Goal: Transaction & Acquisition: Purchase product/service

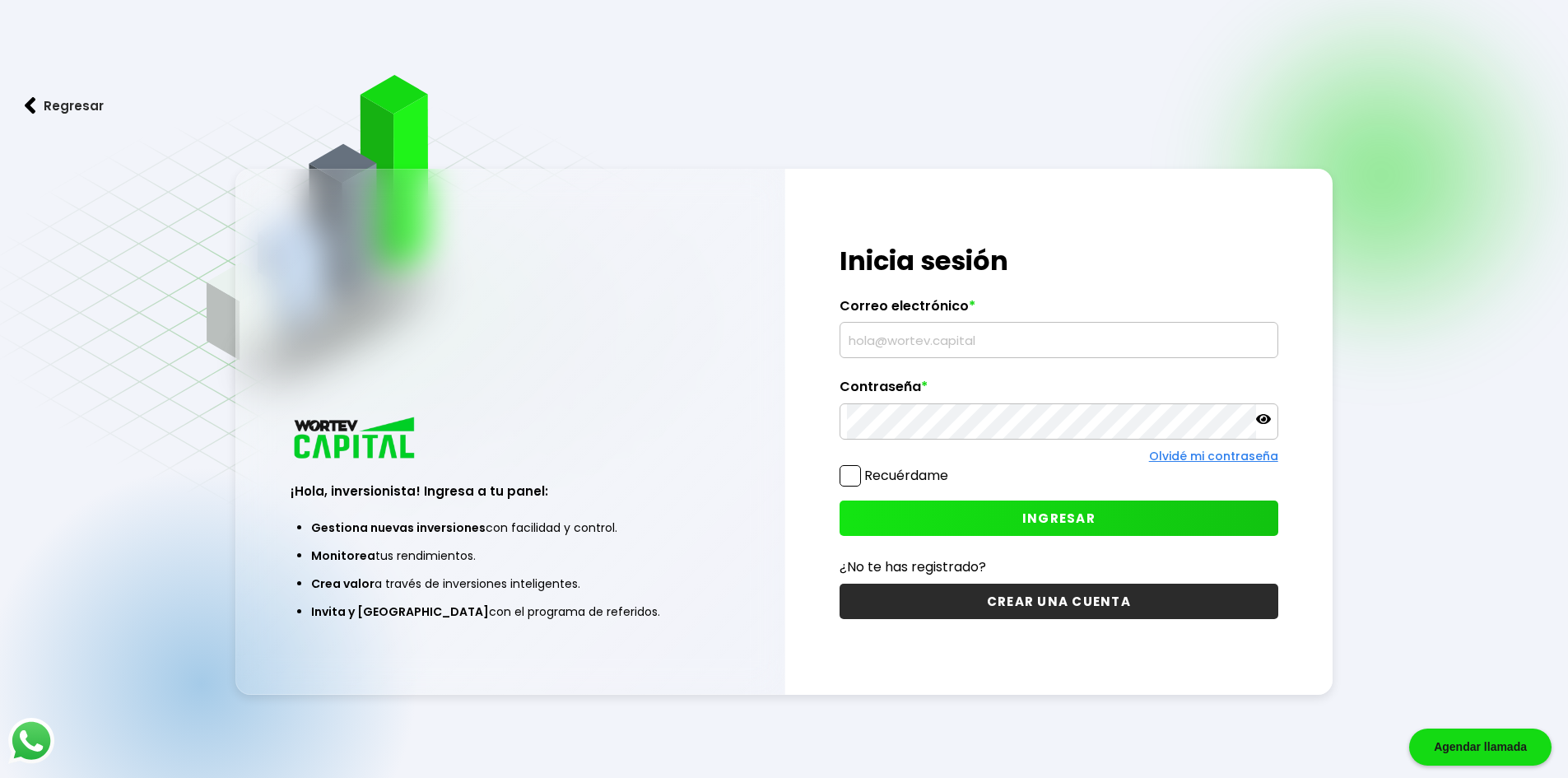
type input "[EMAIL_ADDRESS][DOMAIN_NAME]"
click at [1010, 513] on button "INGRESAR" at bounding box center [1059, 518] width 439 height 35
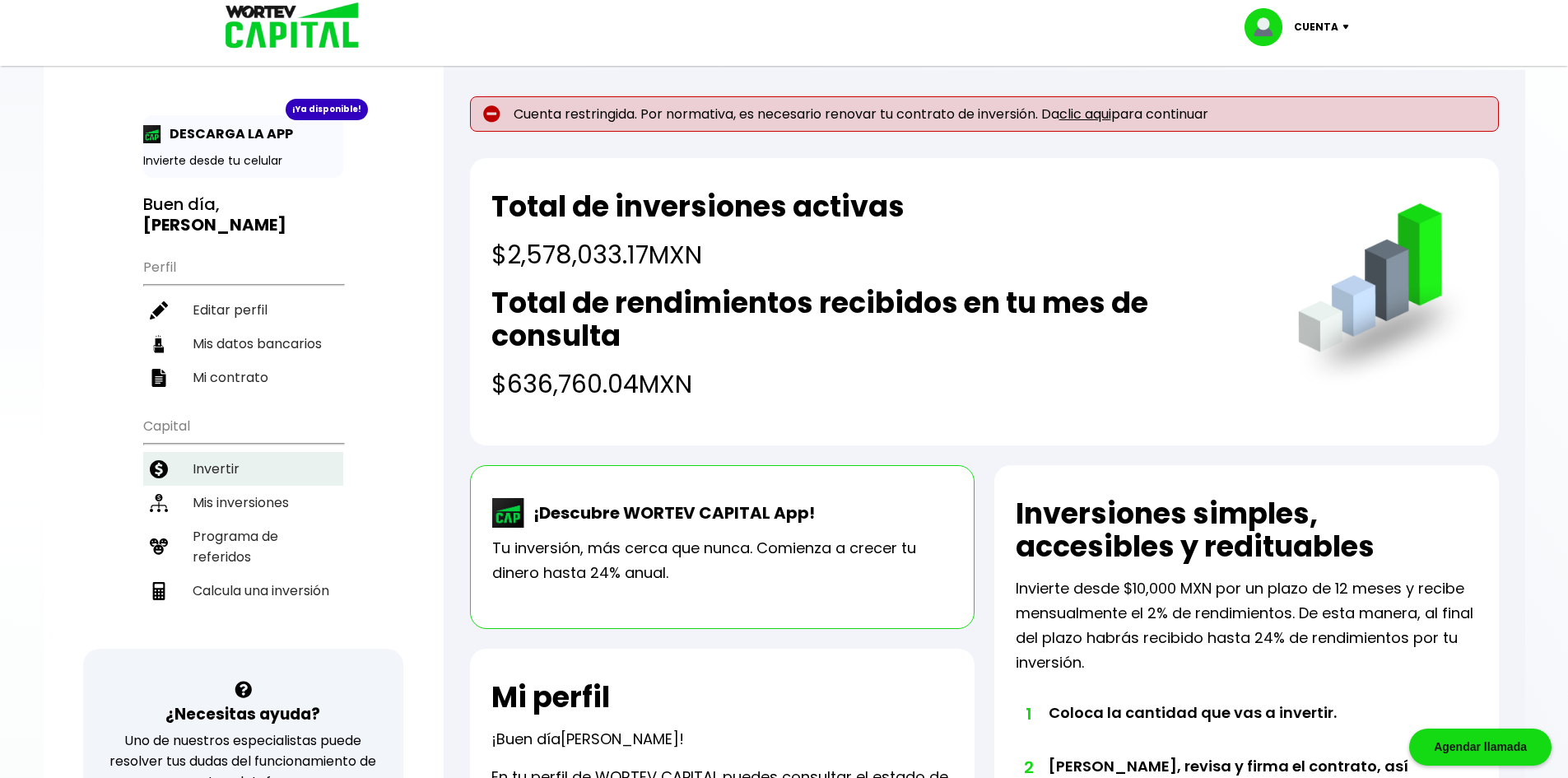
click at [249, 452] on li "Invertir" at bounding box center [243, 469] width 200 height 33
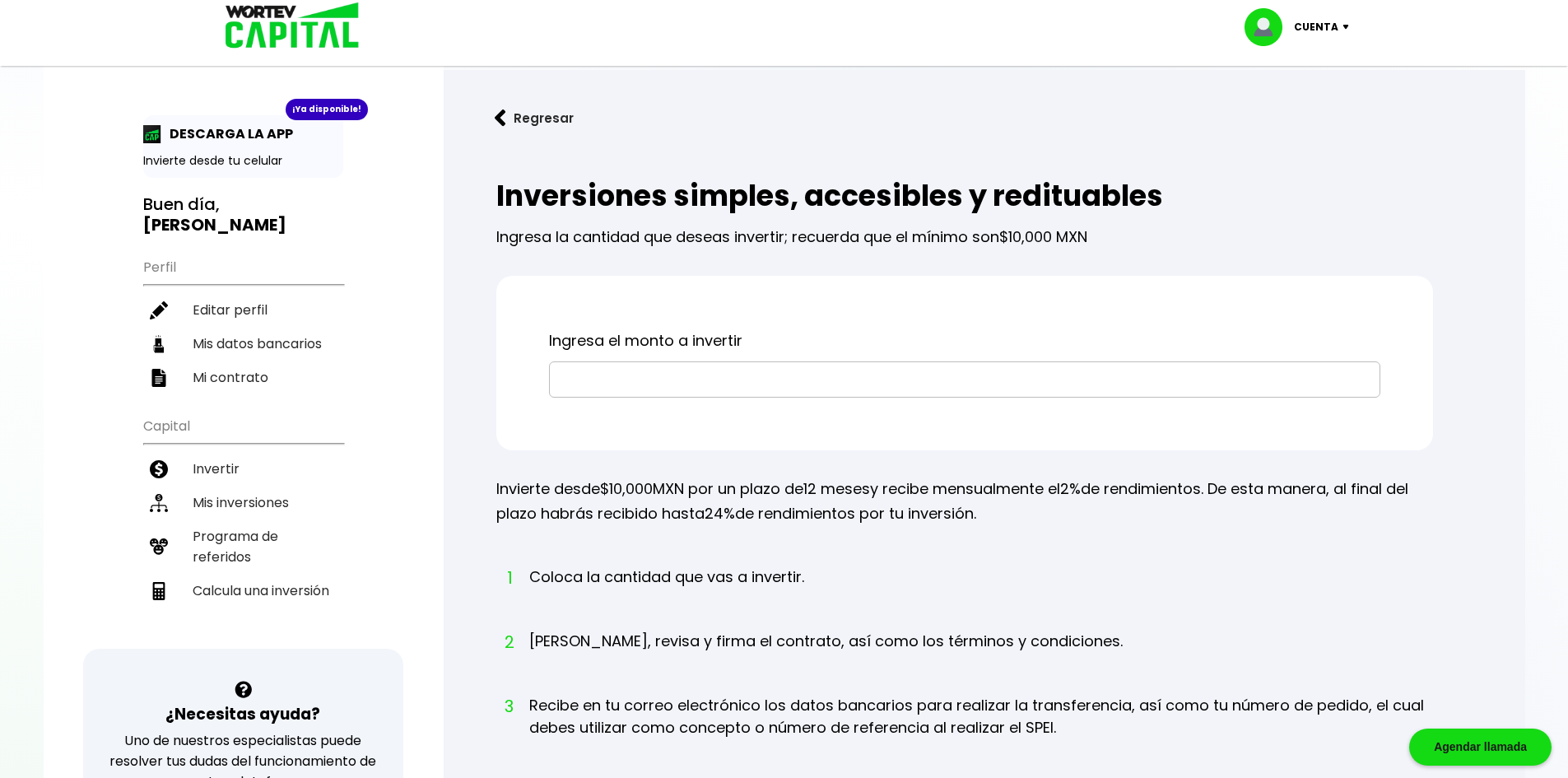
click at [580, 381] on input "text" at bounding box center [964, 379] width 816 height 34
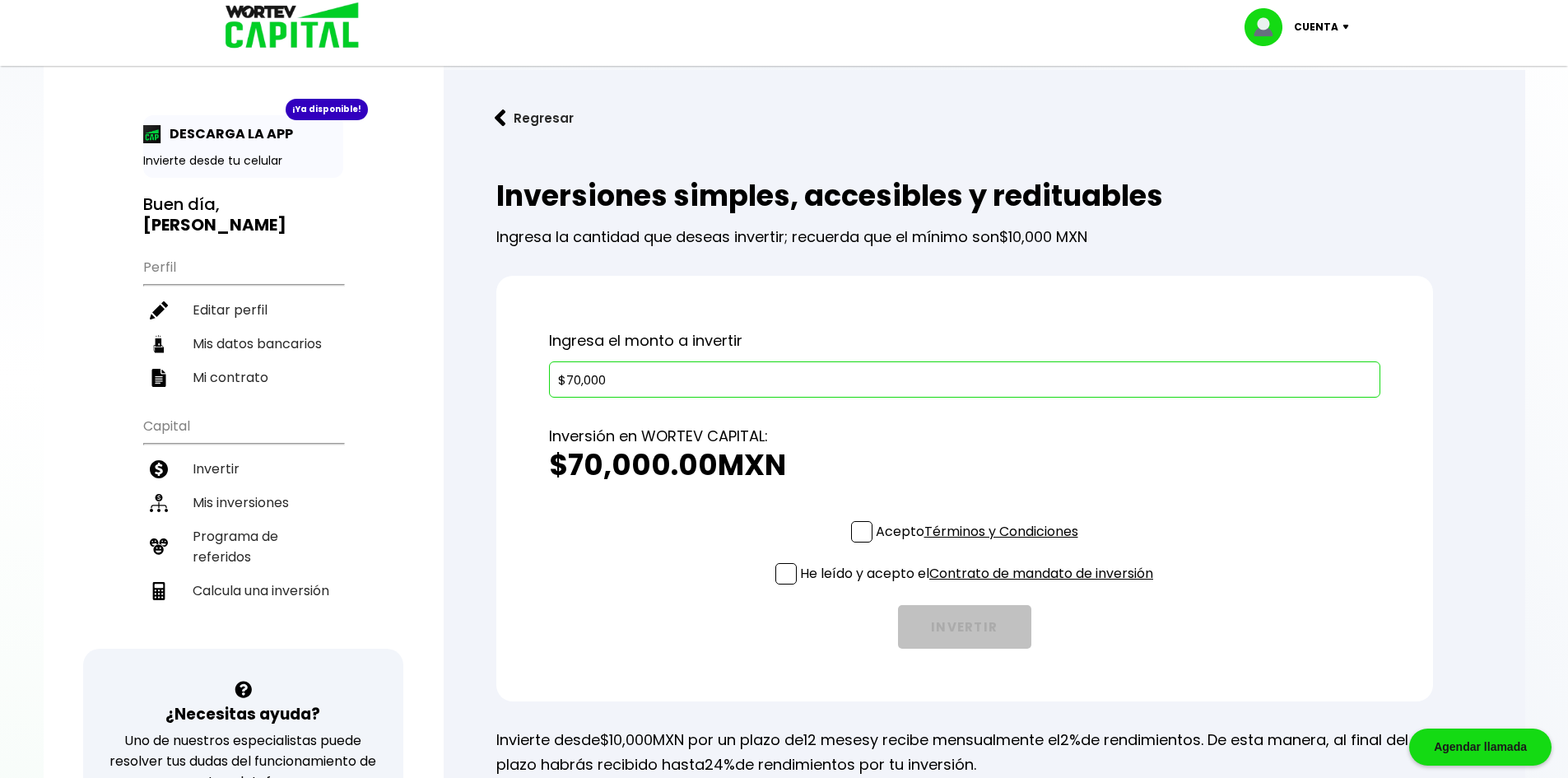
type input "$70,000"
drag, startPoint x: 858, startPoint y: 529, endPoint x: 846, endPoint y: 538, distance: 15.0
click at [858, 529] on span at bounding box center [861, 532] width 22 height 22
click at [980, 544] on input "Acepto Términos y Condiciones" at bounding box center [980, 544] width 0 height 0
click at [789, 569] on span at bounding box center [786, 574] width 22 height 22
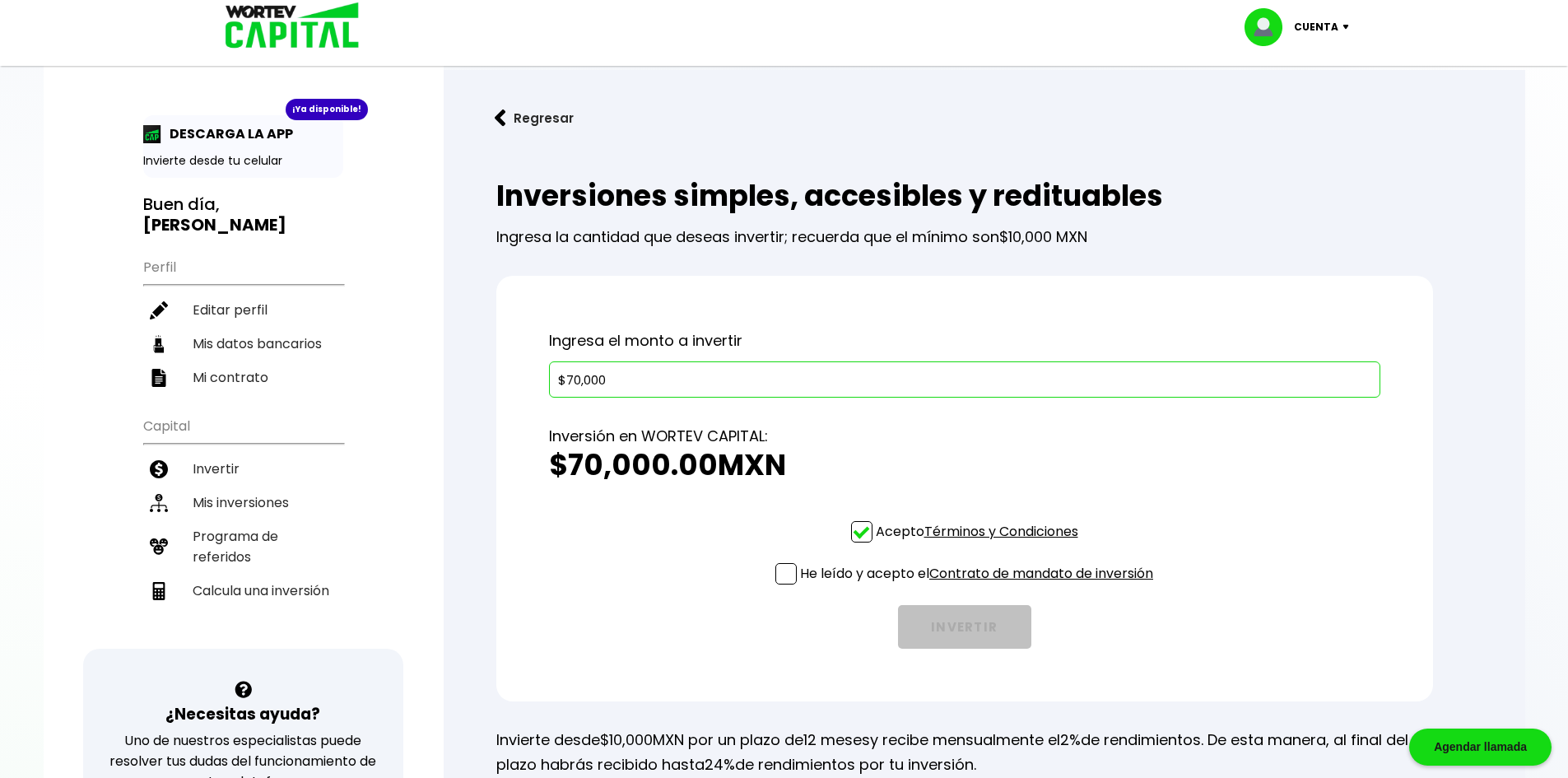
click at [980, 586] on input "He leído y acepto el Contrato de mandato de inversión" at bounding box center [980, 586] width 0 height 0
click at [917, 607] on button "INVERTIR" at bounding box center [964, 626] width 133 height 44
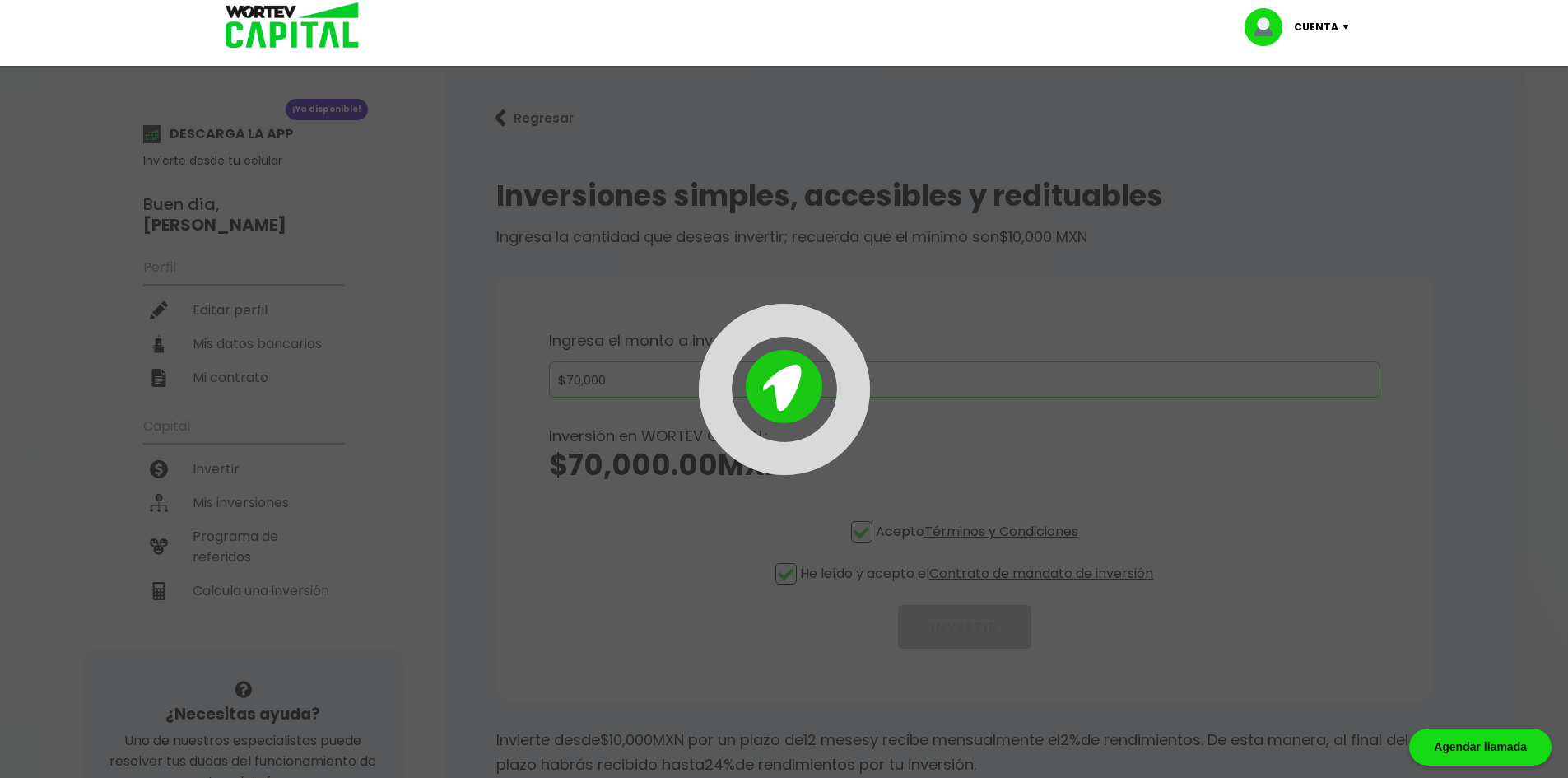
click at [545, 179] on div at bounding box center [784, 389] width 1568 height 778
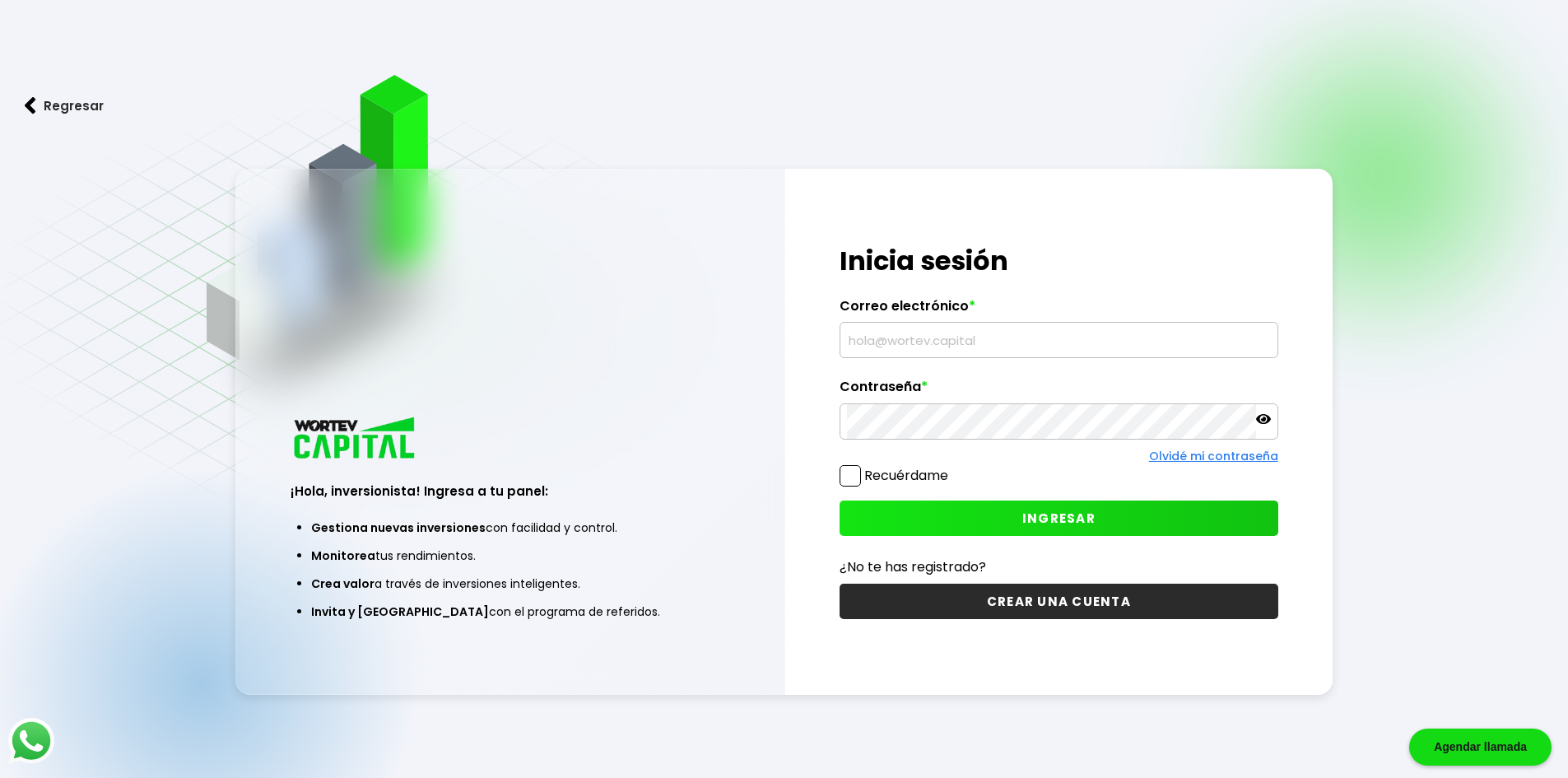
type input "[EMAIL_ADDRESS][DOMAIN_NAME]"
click at [959, 508] on button "INGRESAR" at bounding box center [1059, 518] width 439 height 35
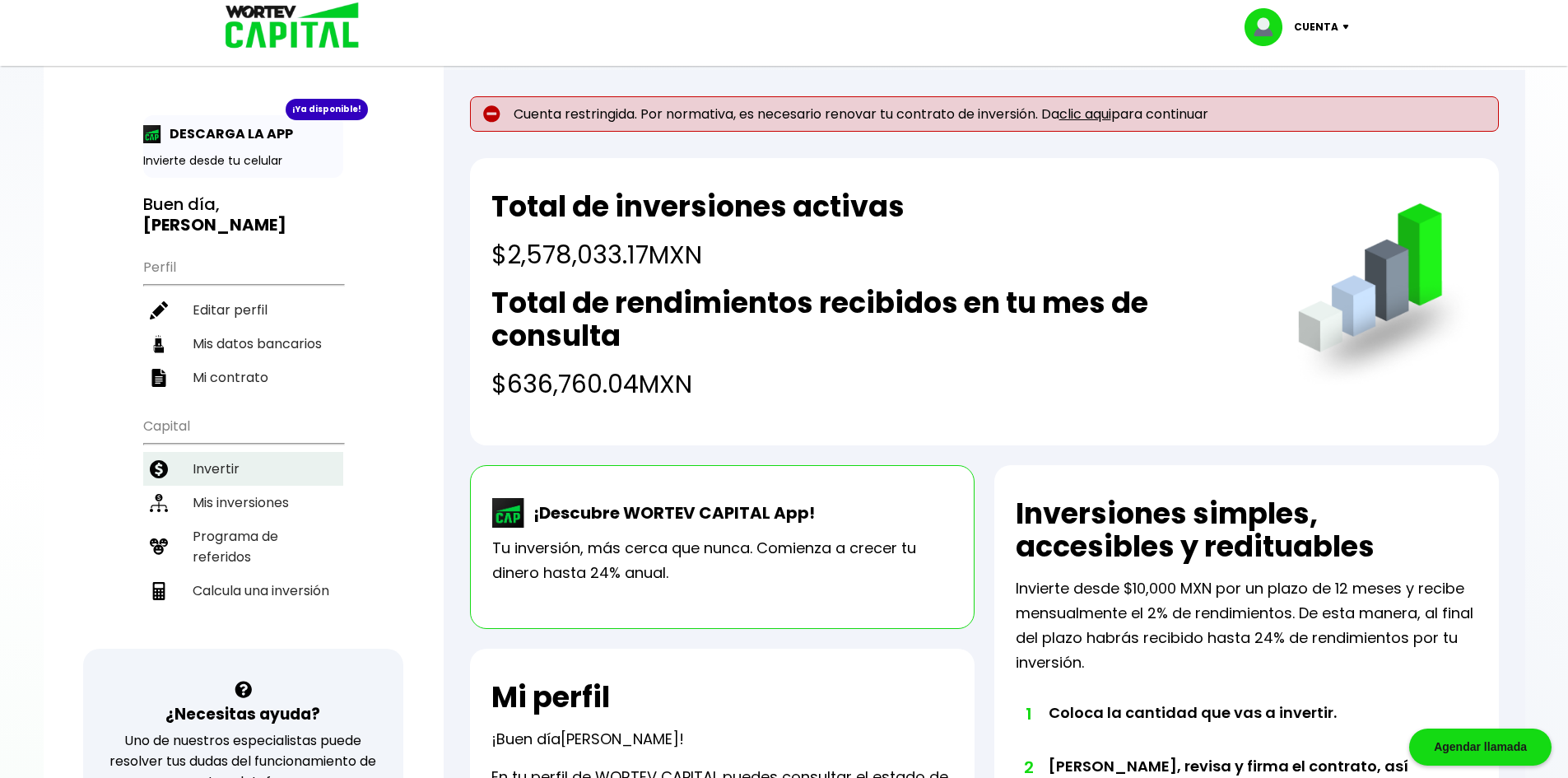
click at [280, 457] on li "Invertir" at bounding box center [243, 469] width 200 height 33
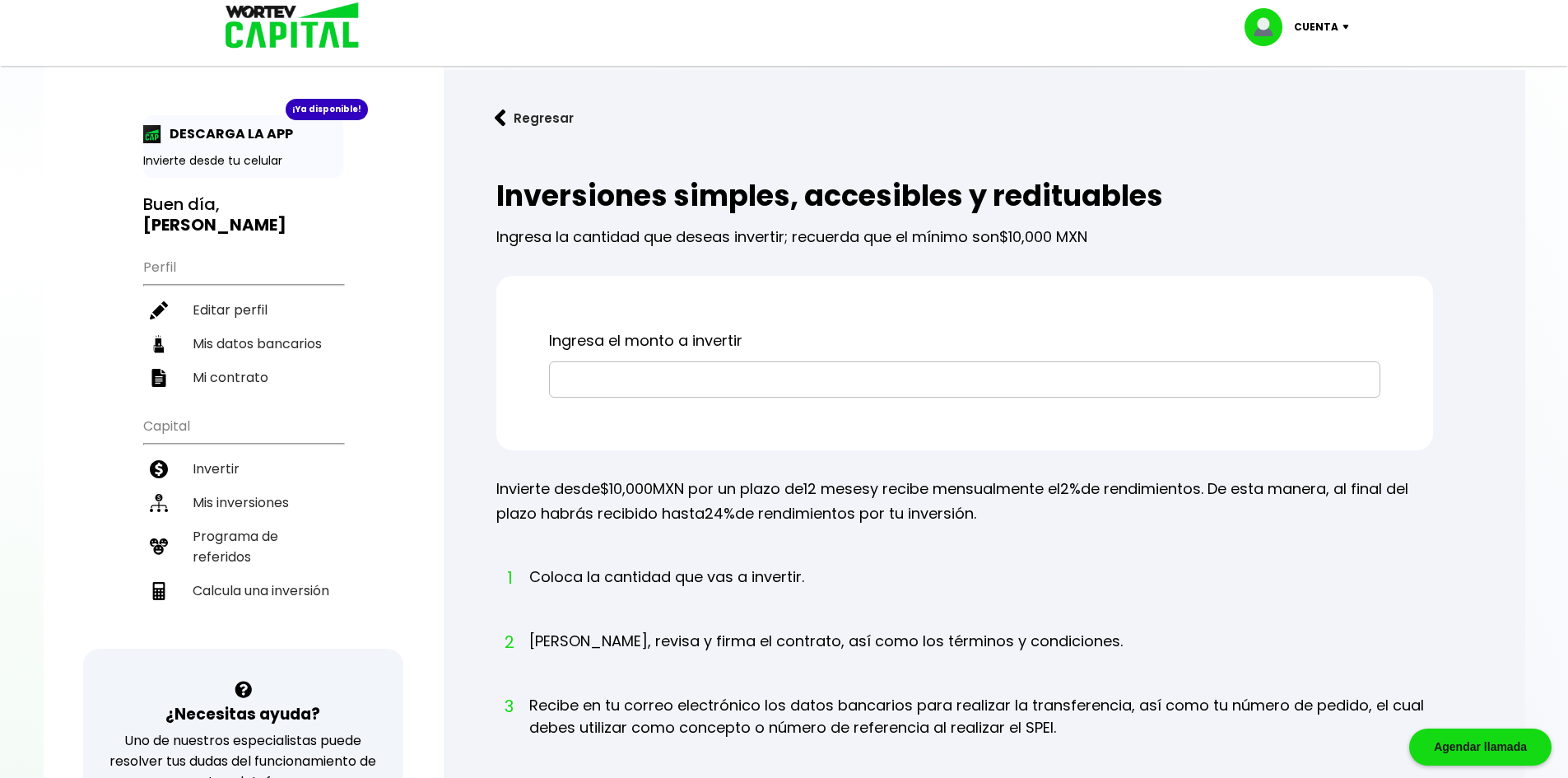
click at [696, 376] on input "text" at bounding box center [964, 379] width 816 height 34
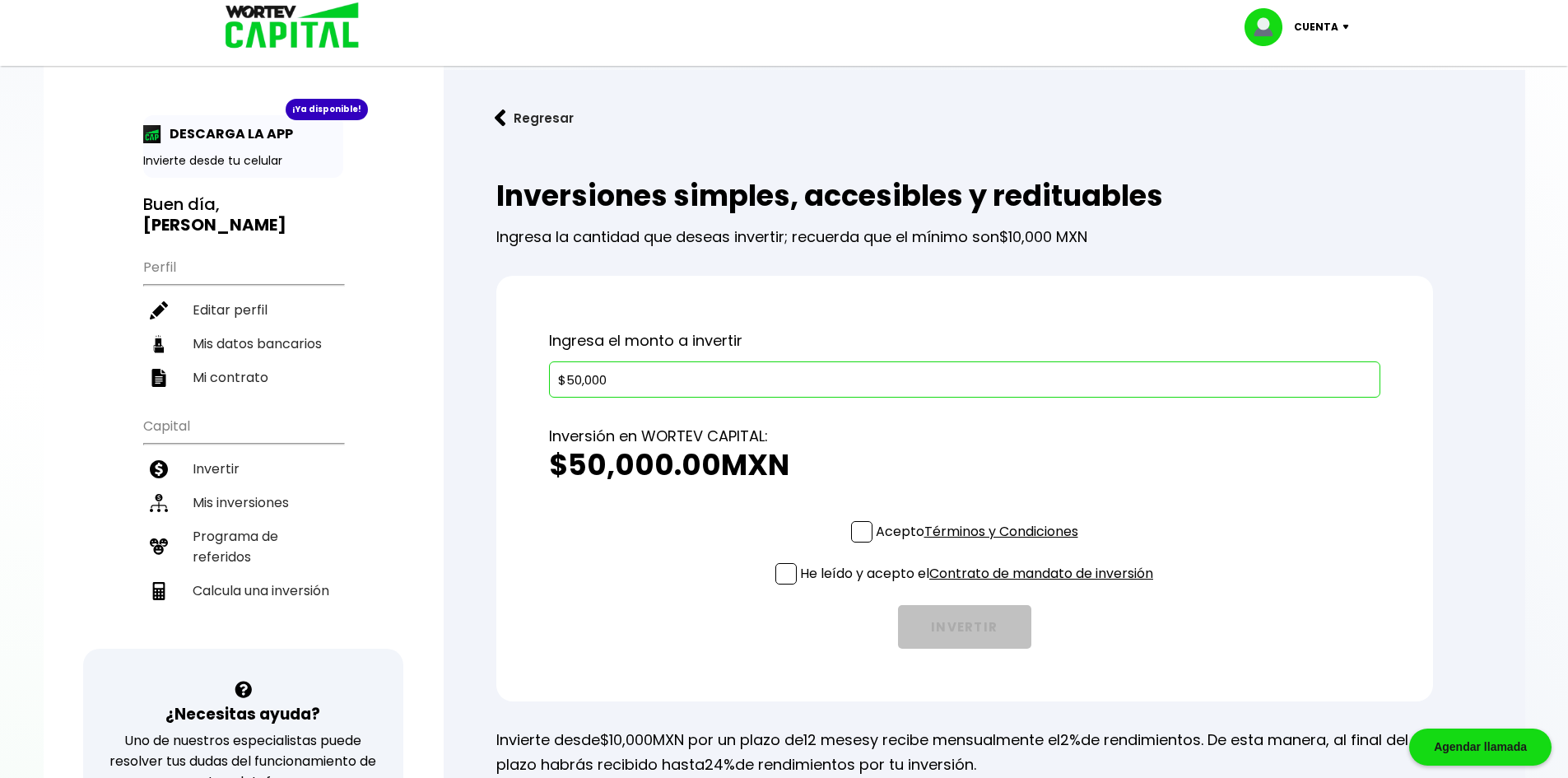
type input "$50,000"
click at [857, 523] on span at bounding box center [861, 532] width 22 height 22
click at [980, 544] on input "Acepto Términos y Condiciones" at bounding box center [980, 544] width 0 height 0
click at [785, 572] on span at bounding box center [786, 574] width 22 height 22
click at [980, 586] on input "He leído y acepto el Contrato de mandato de inversión" at bounding box center [980, 586] width 0 height 0
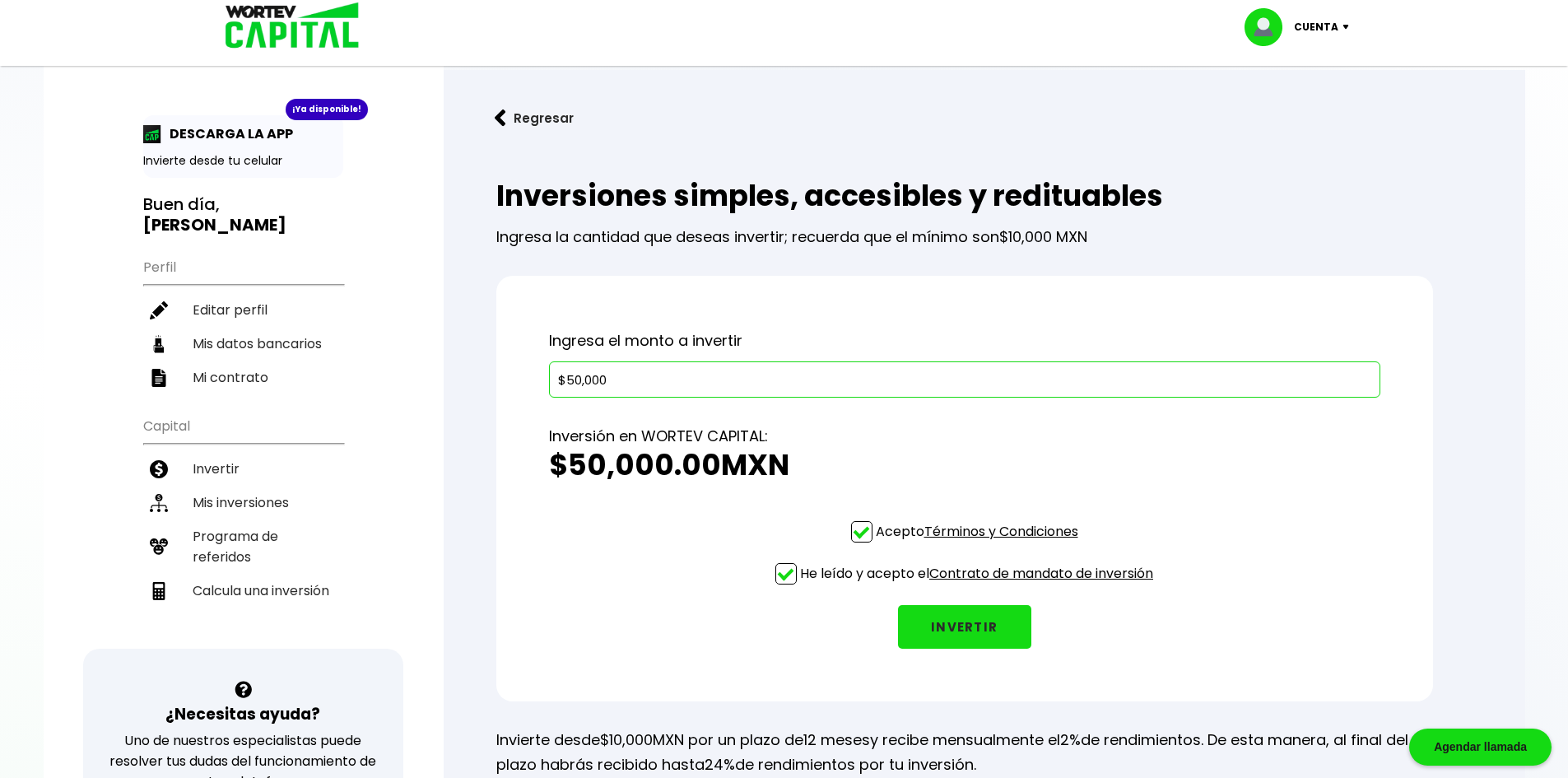
click at [945, 620] on button "INVERTIR" at bounding box center [964, 626] width 133 height 44
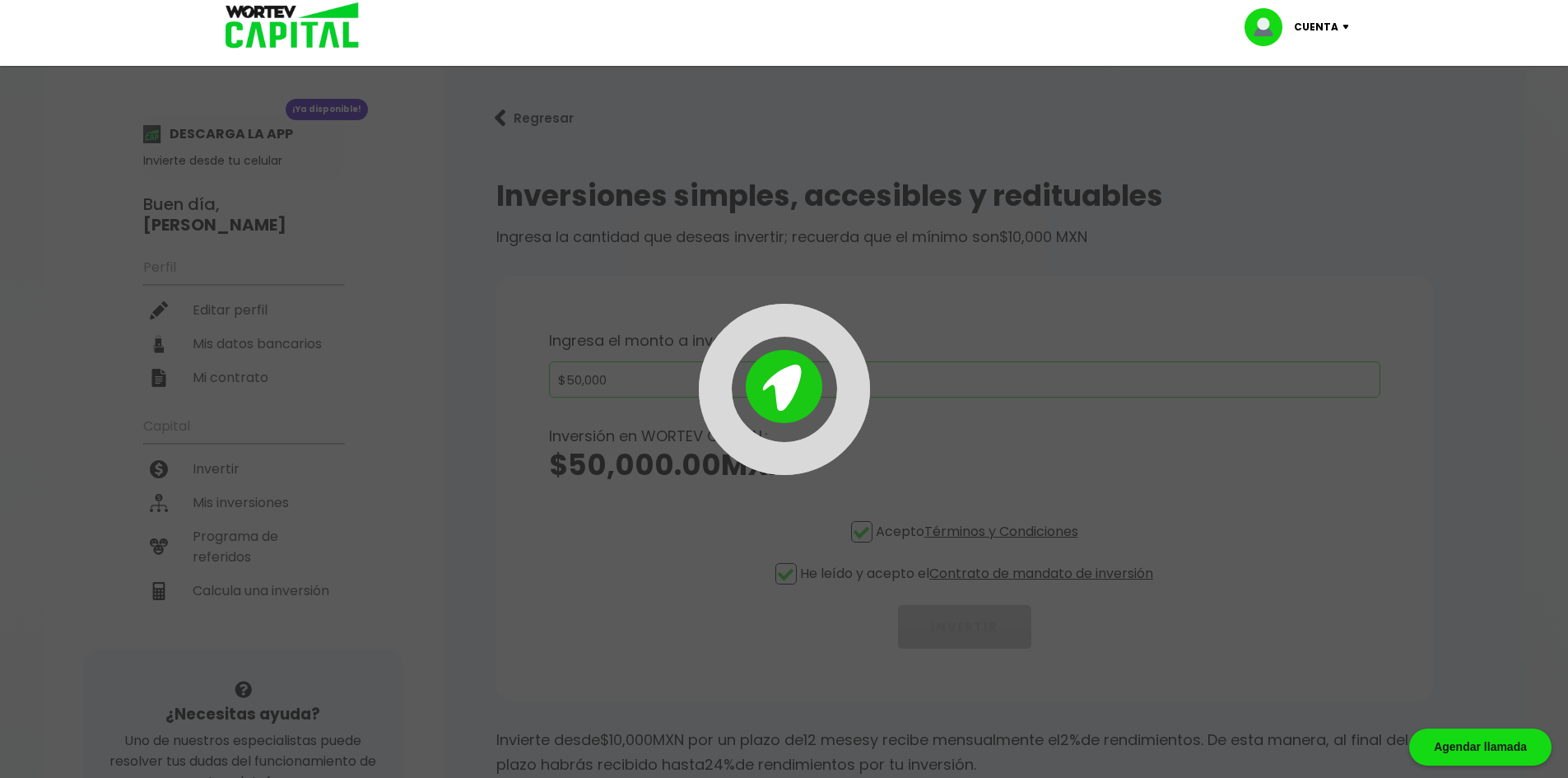
click at [430, 299] on div at bounding box center [784, 389] width 1568 height 778
